Goal: Find specific page/section: Find specific page/section

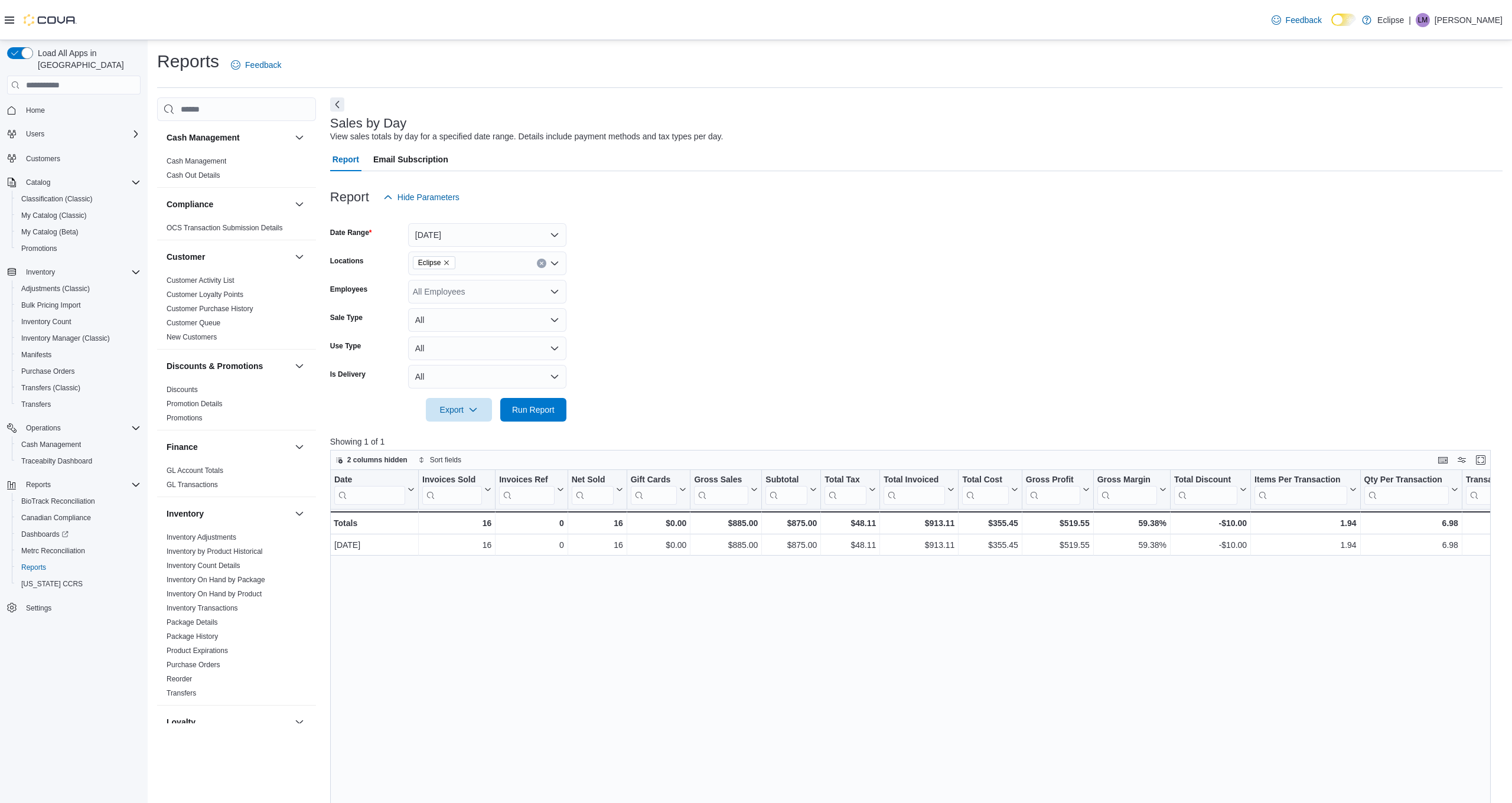
scroll to position [26, 0]
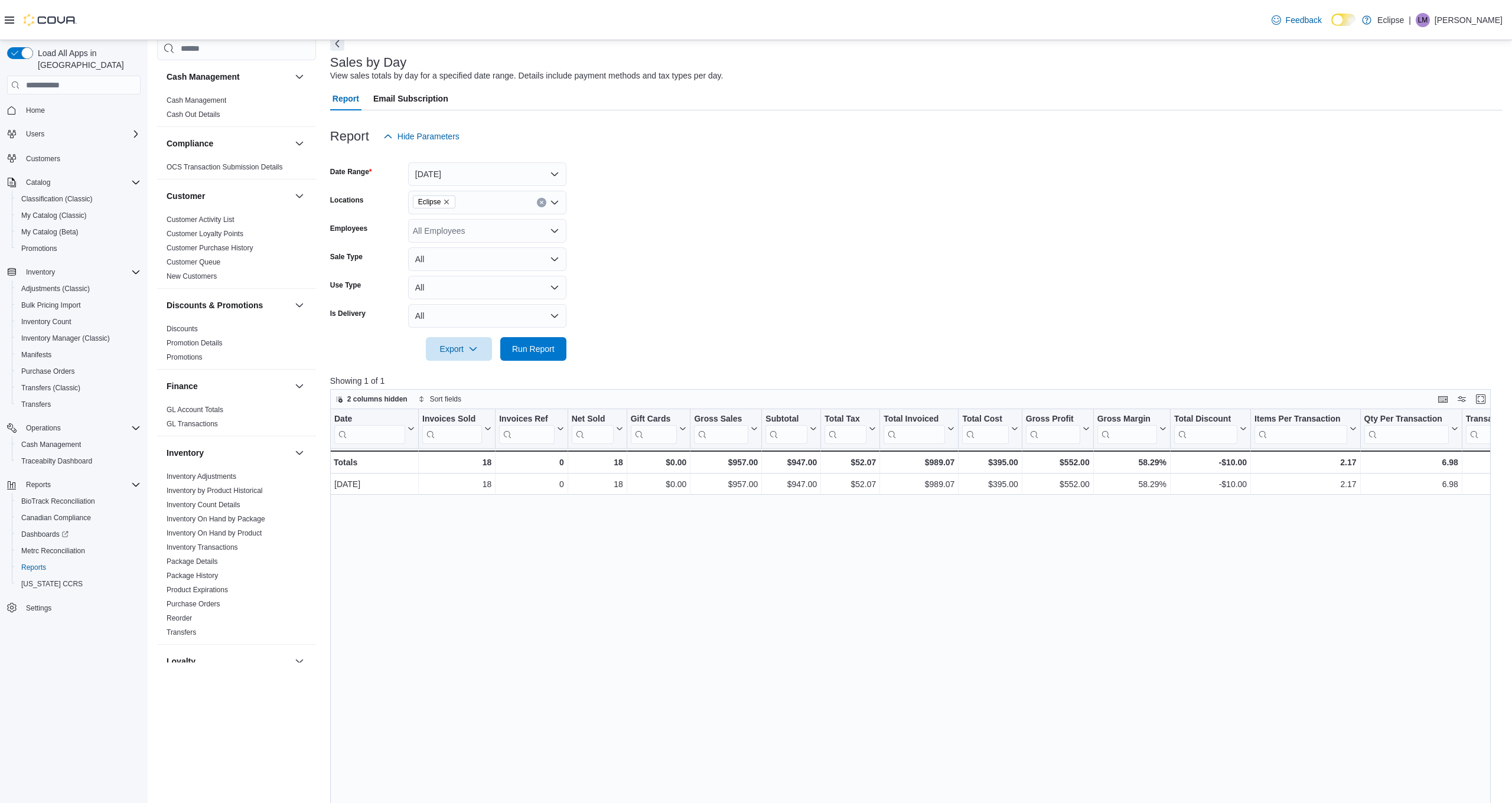
scroll to position [61, 0]
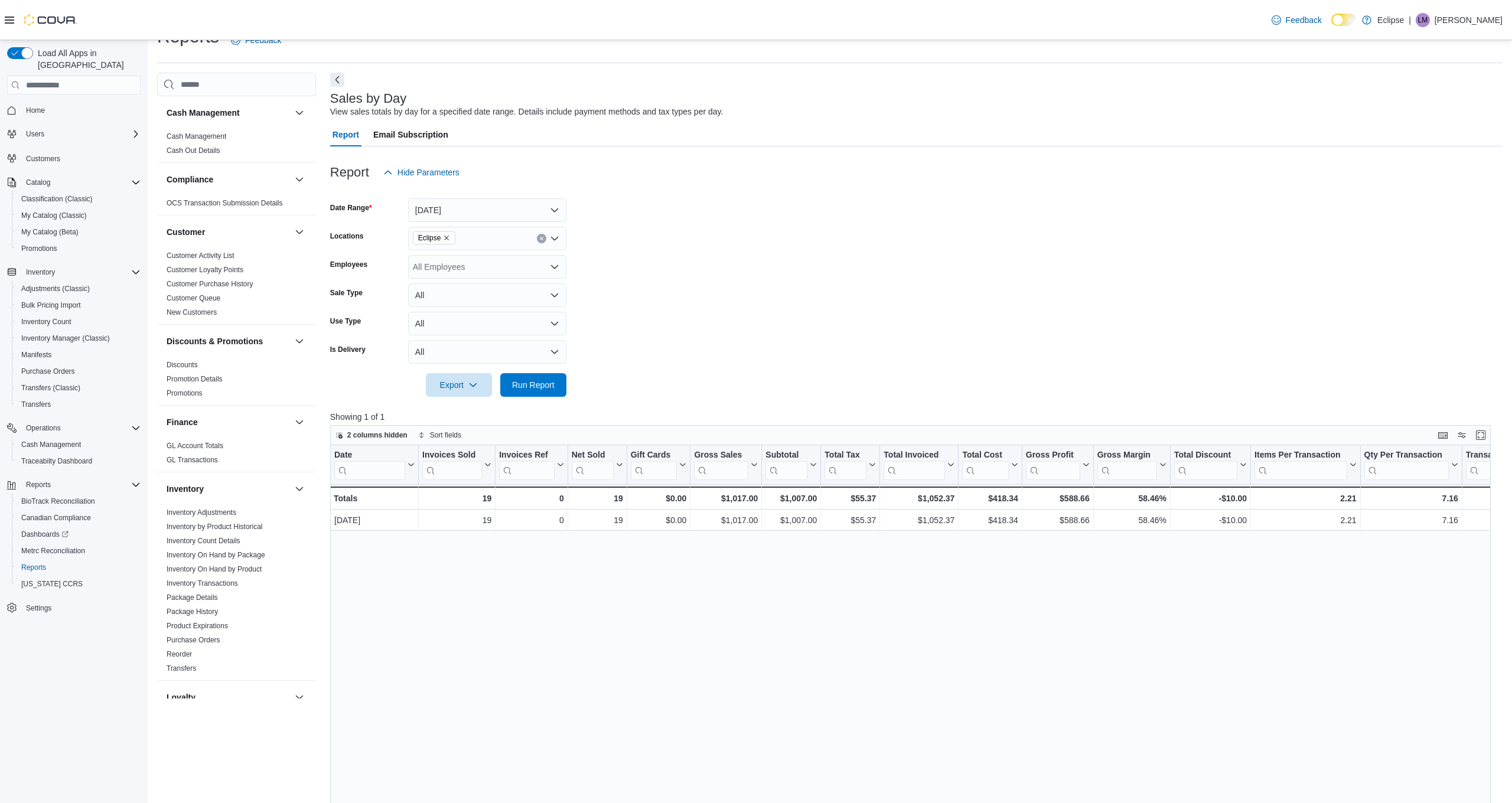
scroll to position [26, 0]
